Goal: Information Seeking & Learning: Learn about a topic

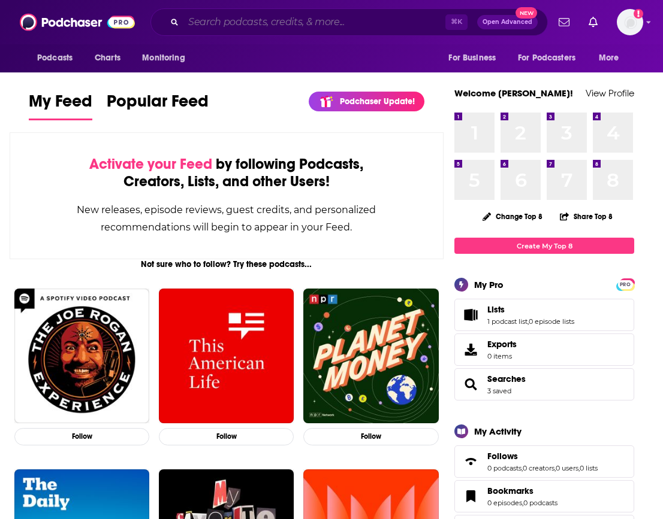
click at [220, 26] on input "Search podcasts, credits, & more..." at bounding box center [314, 22] width 262 height 19
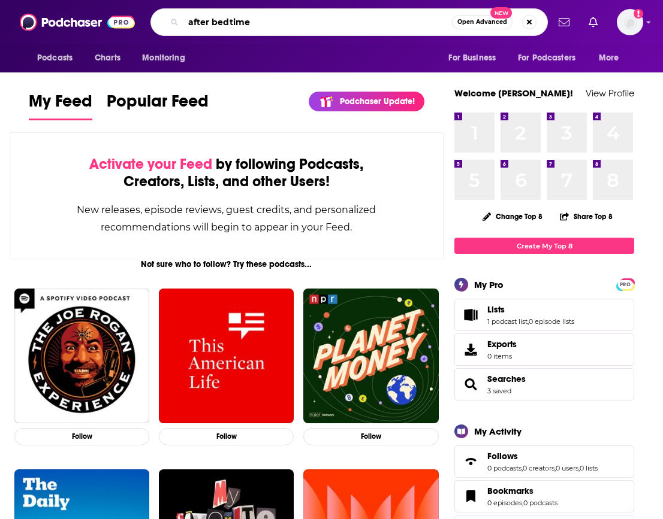
type input "after bedtime"
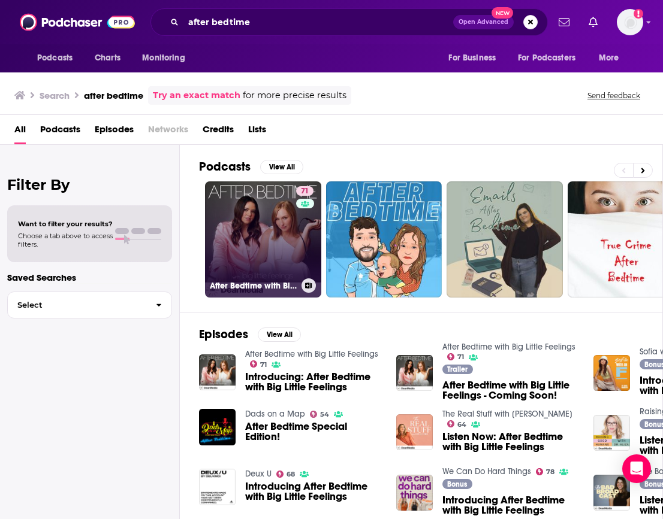
click at [228, 259] on link "71 After Bedtime with Big Little Feelings" at bounding box center [263, 240] width 116 height 116
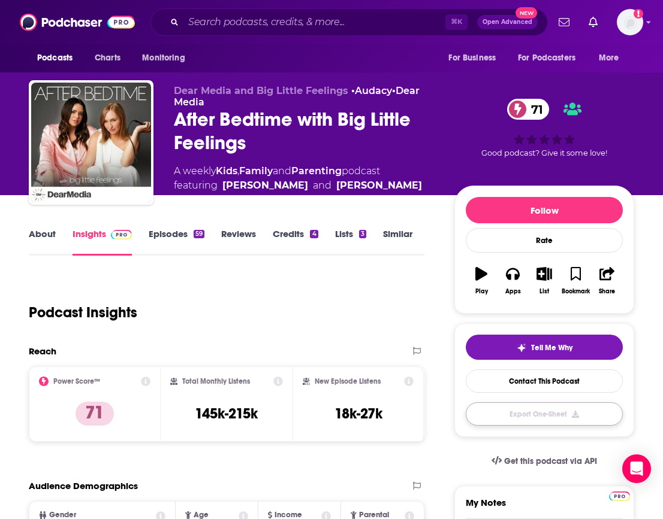
click at [532, 407] on button "Export One-Sheet" at bounding box center [544, 414] width 157 height 23
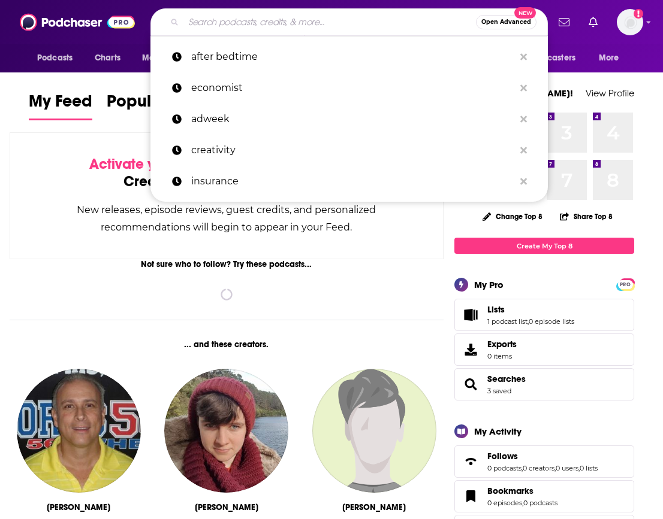
click at [283, 30] on input "Search podcasts, credits, & more..." at bounding box center [329, 22] width 292 height 19
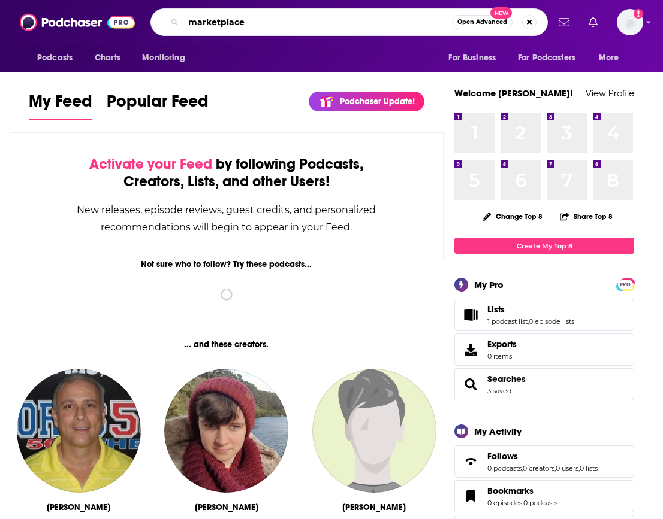
type input "marketplace"
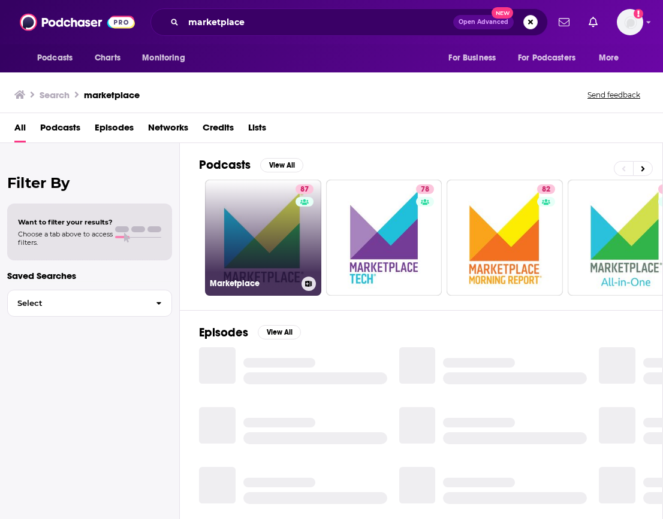
click at [254, 223] on link "87 Marketplace" at bounding box center [263, 238] width 116 height 116
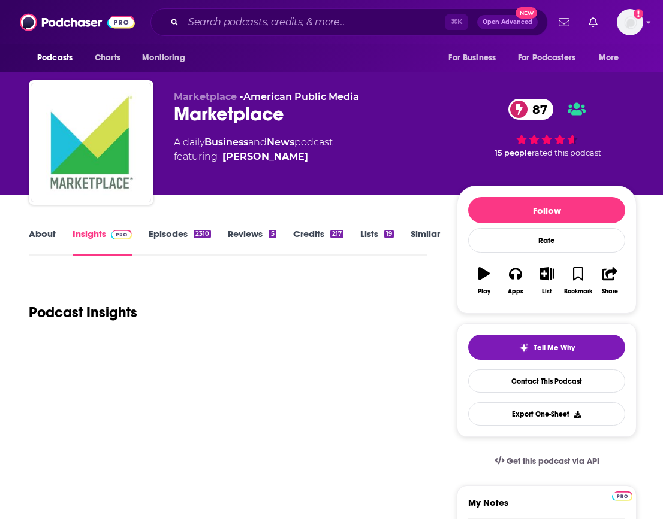
click at [420, 235] on link "Similar" at bounding box center [424, 242] width 29 height 28
